Goal: Task Accomplishment & Management: Use online tool/utility

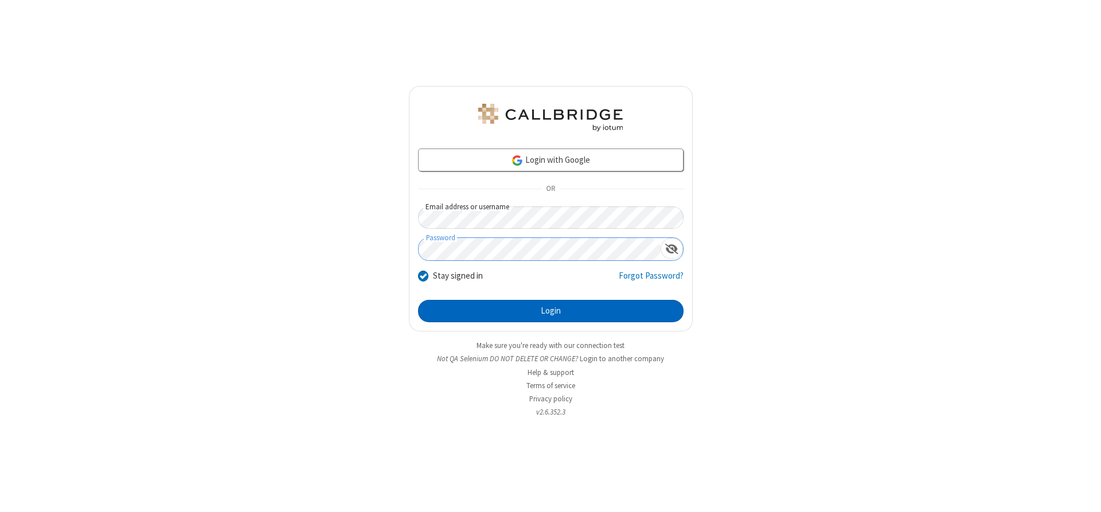
click at [551, 311] on button "Login" at bounding box center [551, 311] width 266 height 23
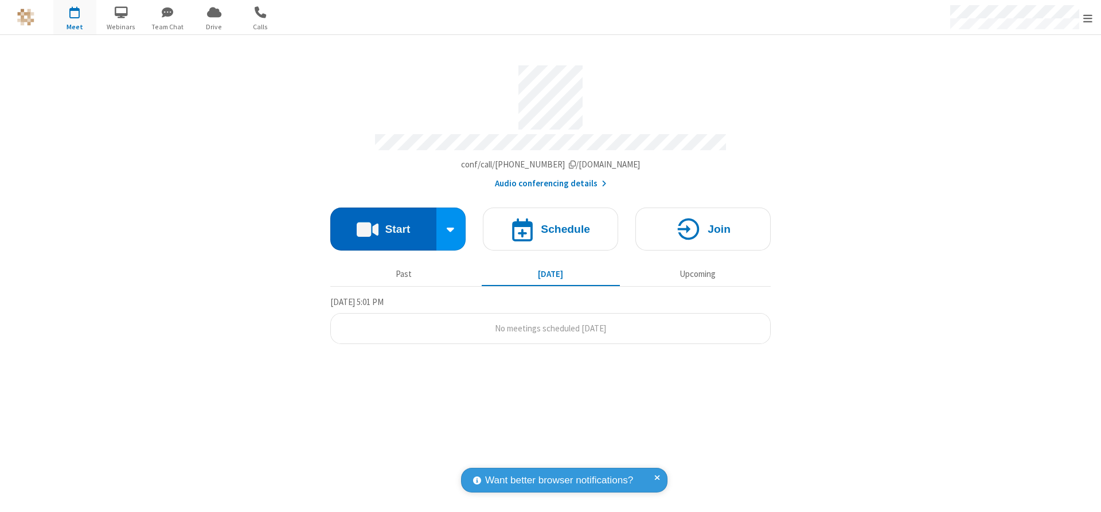
click at [383, 225] on button "Start" at bounding box center [383, 229] width 106 height 43
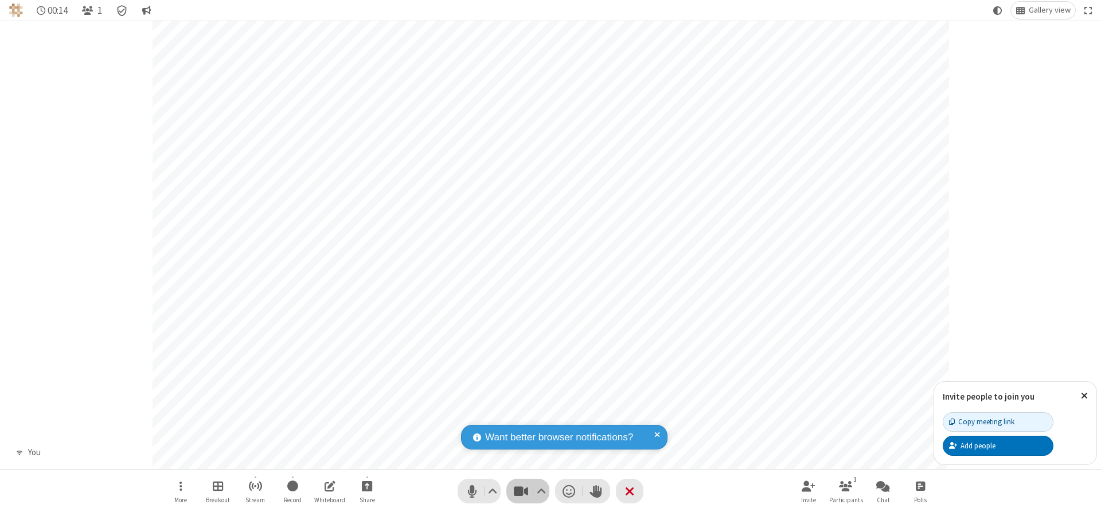
click at [521, 491] on span "Stop video (Alt+V)" at bounding box center [520, 491] width 17 height 17
click at [521, 491] on span "Start video (Alt+V)" at bounding box center [520, 491] width 17 height 17
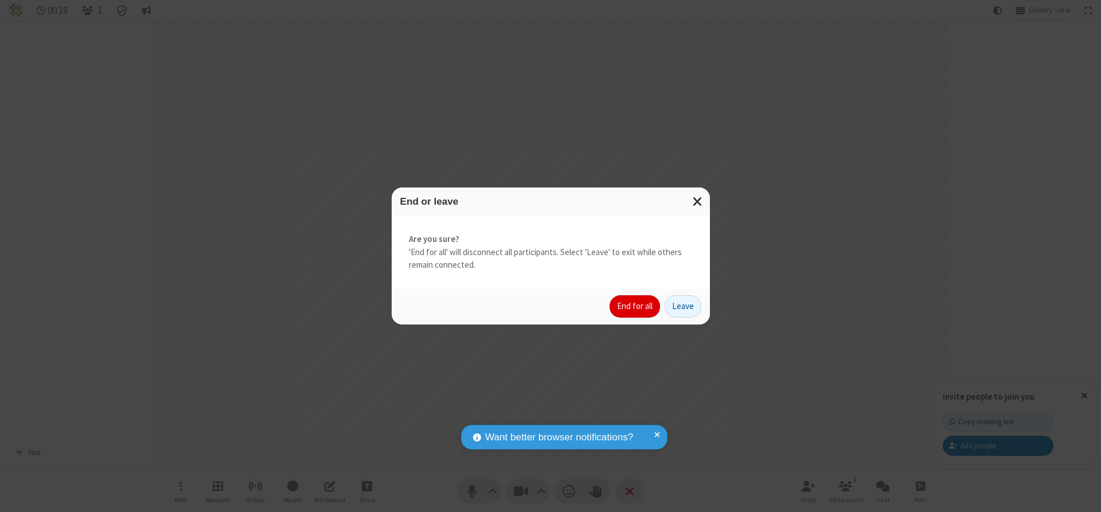
click at [635, 306] on button "End for all" at bounding box center [635, 306] width 50 height 23
